Goal: Transaction & Acquisition: Purchase product/service

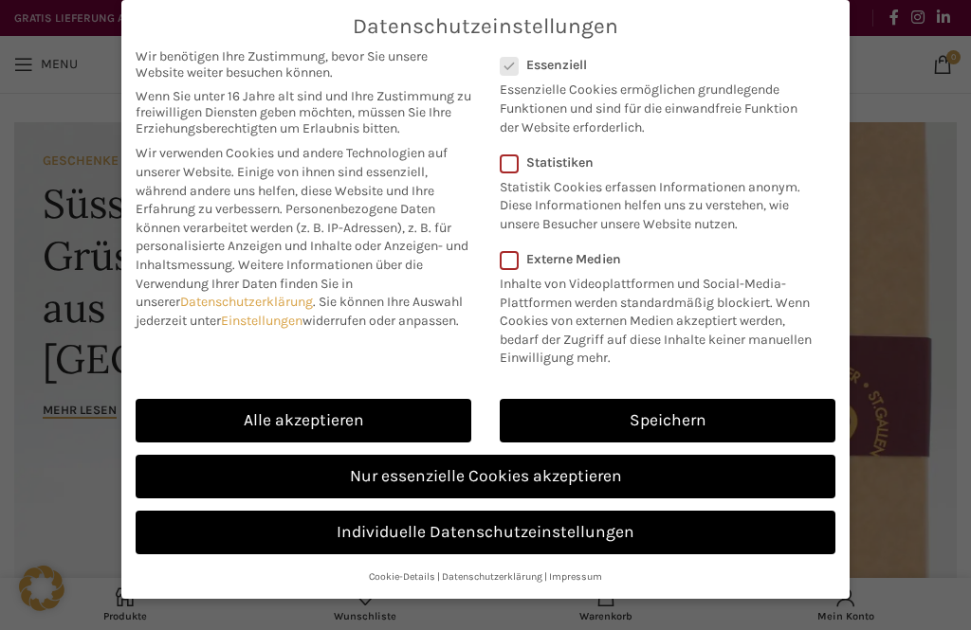
click at [393, 418] on link "Alle akzeptieren" at bounding box center [304, 421] width 336 height 44
checkbox input "true"
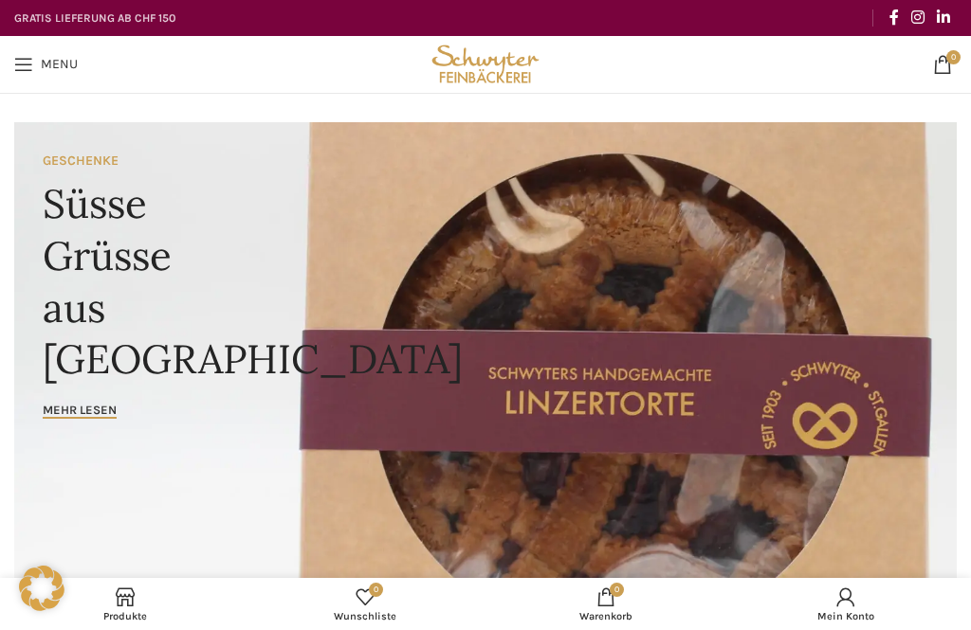
click at [24, 69] on span "Open mobile menu" at bounding box center [23, 64] width 19 height 19
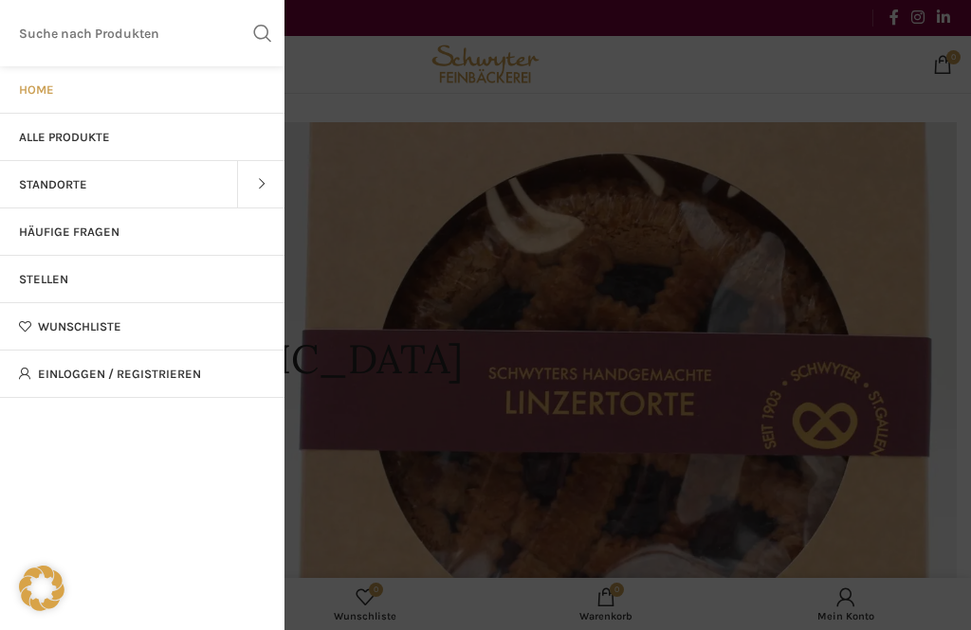
click at [101, 141] on span "Alle Produkte" at bounding box center [64, 137] width 91 height 15
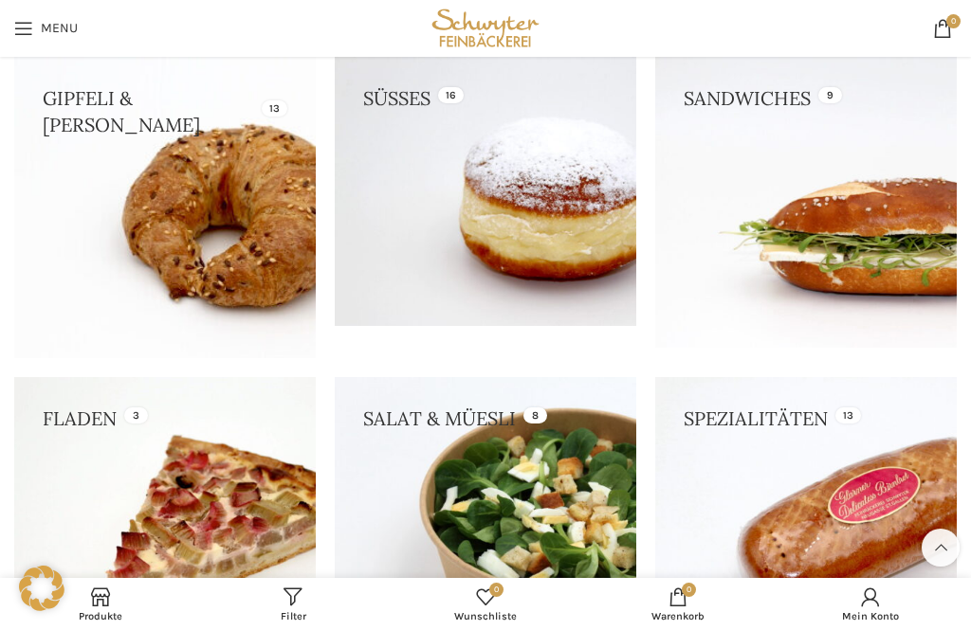
scroll to position [544, 0]
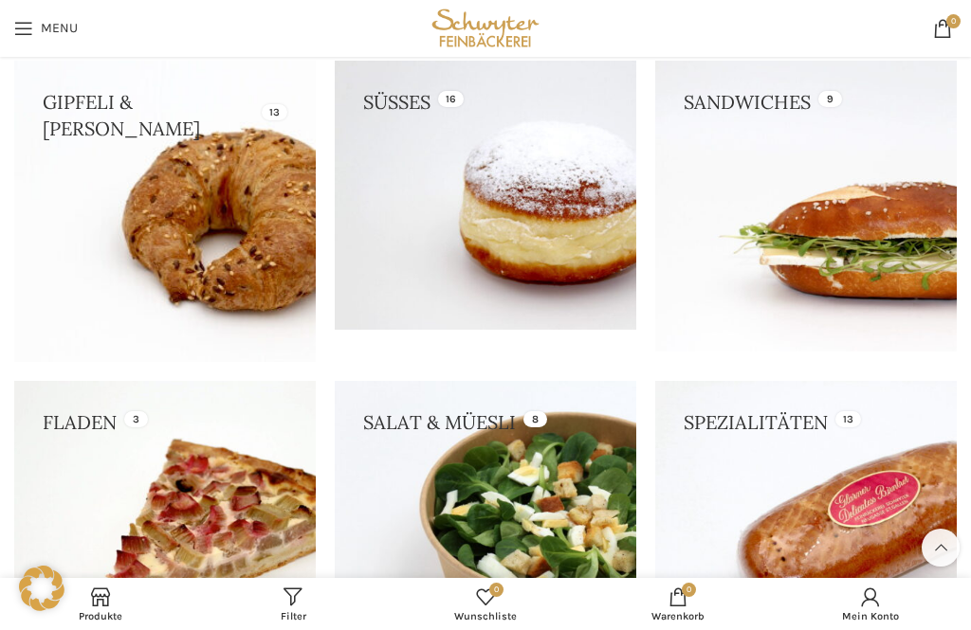
click at [506, 247] on link at bounding box center [485, 195] width 301 height 269
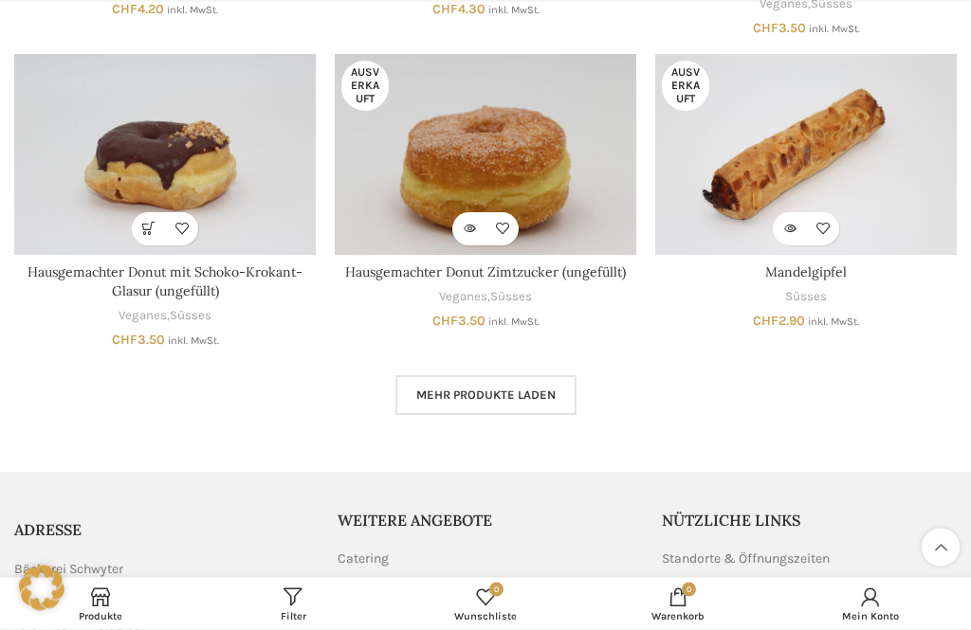
scroll to position [1113, 0]
click at [522, 388] on span "Mehr Produkte laden" at bounding box center [485, 395] width 139 height 15
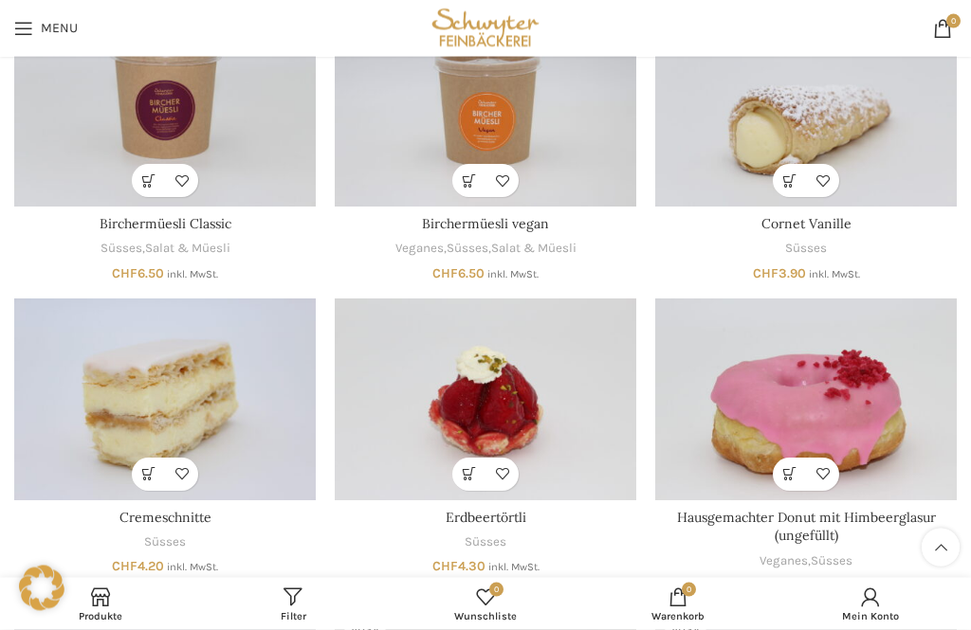
scroll to position [548, 0]
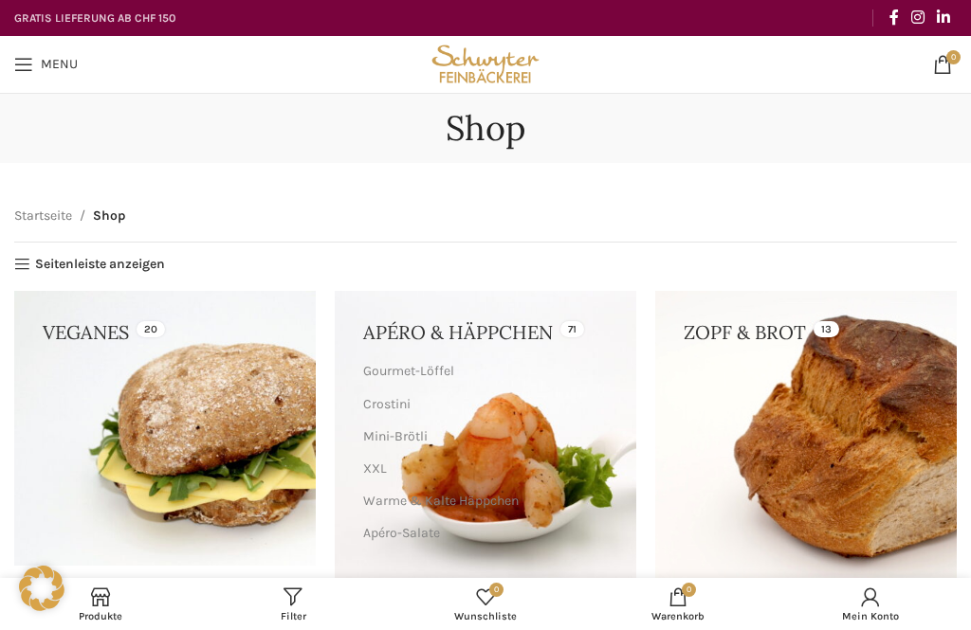
scroll to position [544, 0]
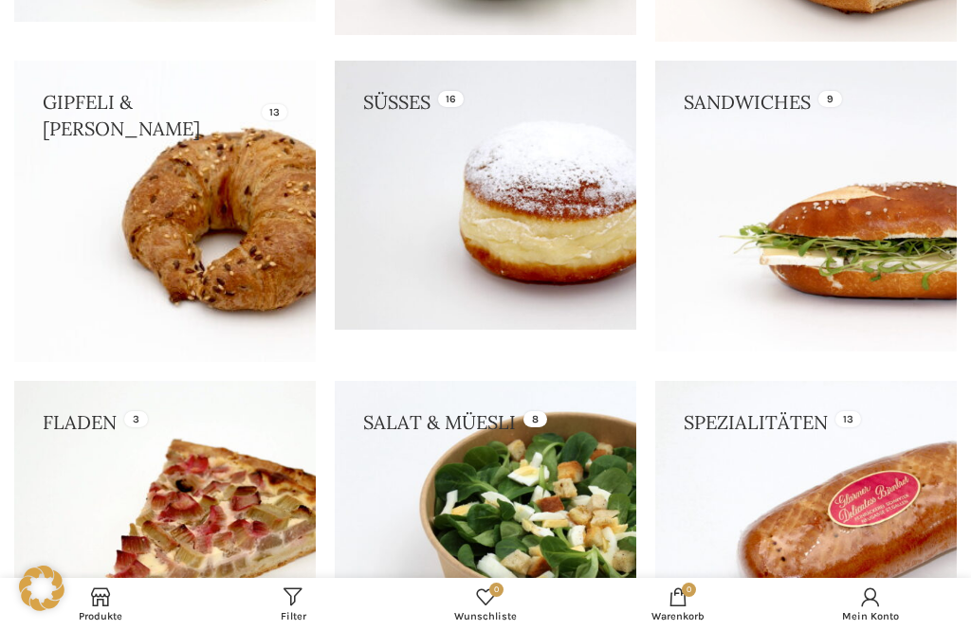
click at [722, 423] on link at bounding box center [805, 517] width 301 height 273
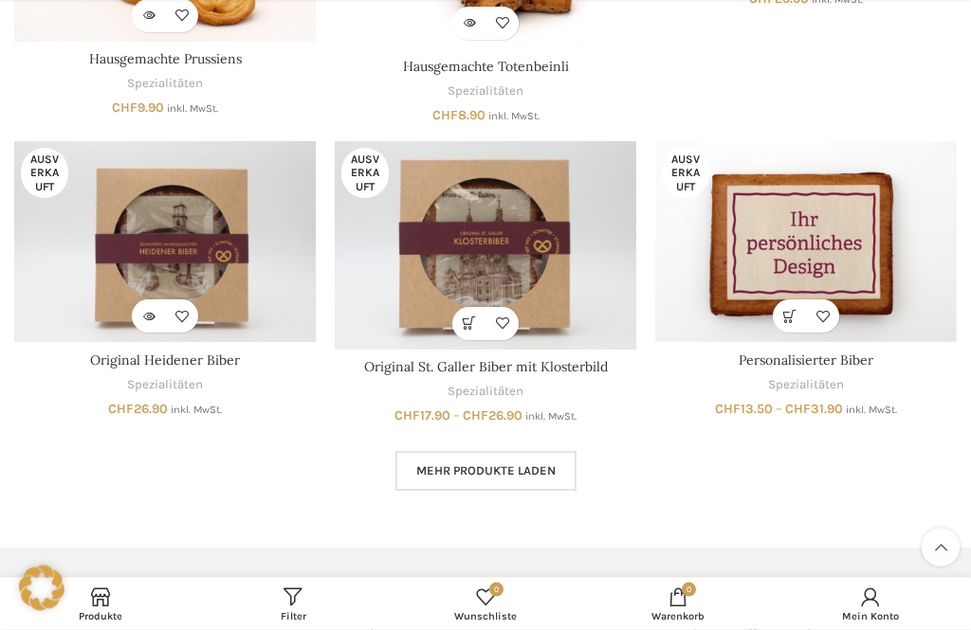
scroll to position [1251, 0]
click at [554, 463] on span "Mehr Produkte laden" at bounding box center [485, 470] width 139 height 15
click at [549, 461] on div "Mehr Produkte laden Lädt..." at bounding box center [485, 471] width 942 height 40
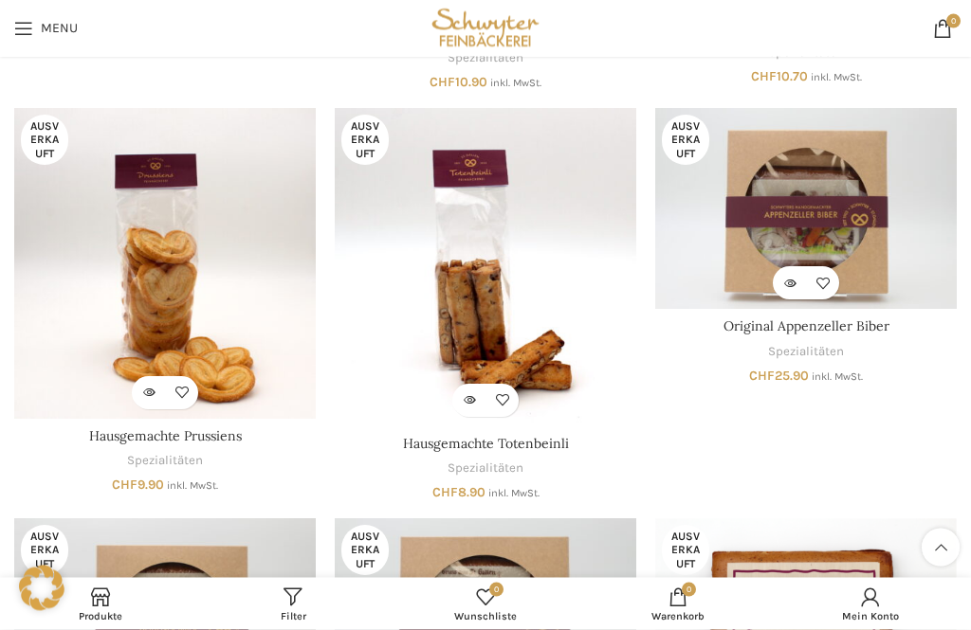
scroll to position [848, 0]
